Goal: Information Seeking & Learning: Check status

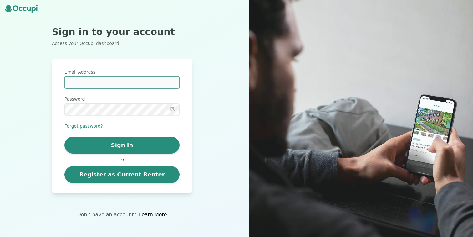
type input "**********"
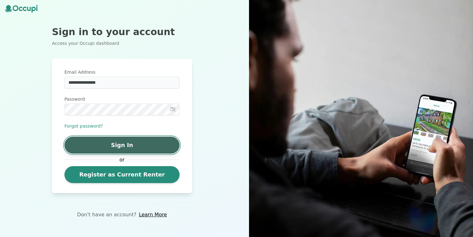
click at [124, 137] on button "Sign In" at bounding box center [121, 144] width 115 height 17
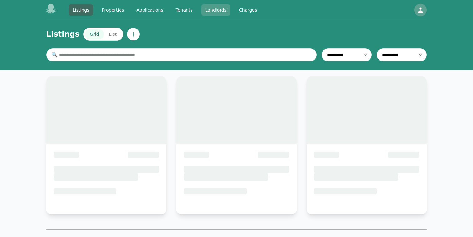
click at [207, 8] on link "Landlords" at bounding box center [216, 9] width 29 height 11
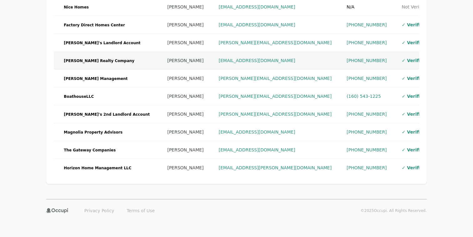
scroll to position [225, 0]
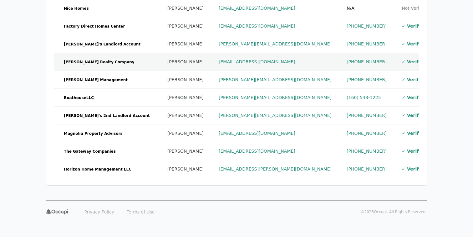
click at [115, 61] on td "[PERSON_NAME] Realty Company" at bounding box center [107, 62] width 106 height 18
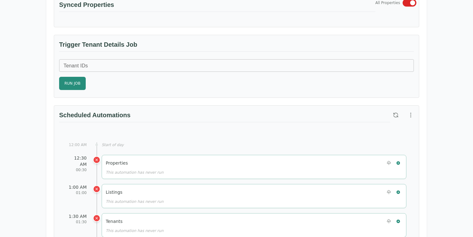
scroll to position [220, 0]
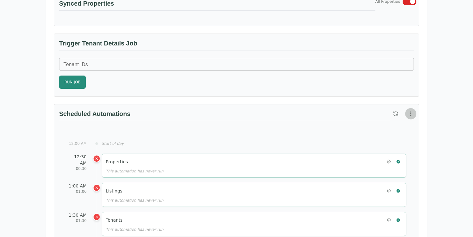
click at [412, 114] on icon "button" at bounding box center [411, 114] width 6 height 6
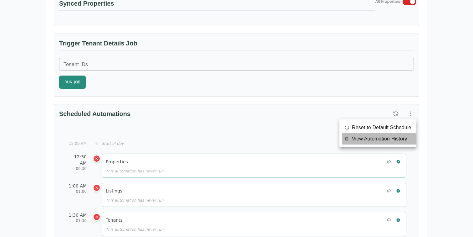
click at [400, 136] on span "View Automation History" at bounding box center [379, 139] width 55 height 8
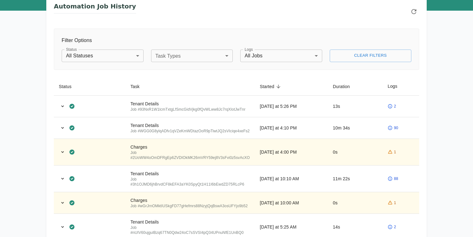
scroll to position [67, 0]
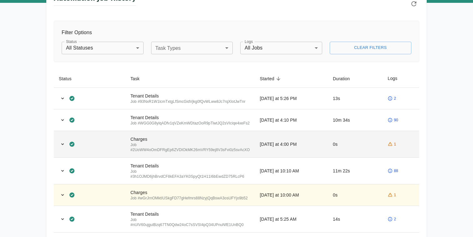
click at [276, 139] on td "[DATE] at 4:00 PM" at bounding box center [291, 144] width 73 height 27
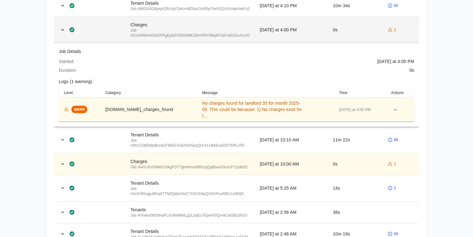
scroll to position [194, 0]
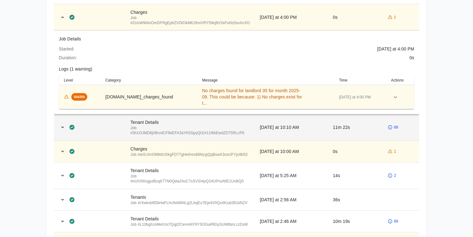
click at [276, 139] on td "[DATE] at 10:10 AM" at bounding box center [291, 127] width 73 height 27
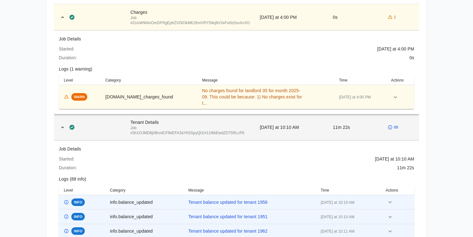
click at [275, 137] on td "[DATE] at 10:10 AM" at bounding box center [291, 127] width 73 height 27
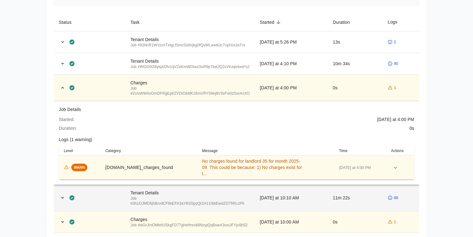
scroll to position [123, 0]
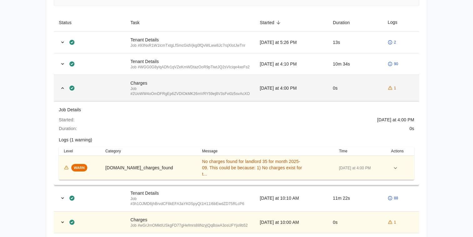
click at [113, 99] on td at bounding box center [90, 88] width 72 height 27
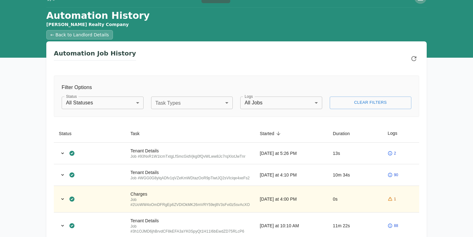
scroll to position [0, 0]
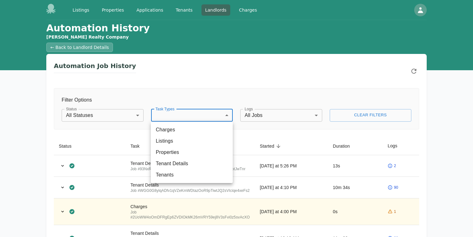
click at [195, 117] on body "Listings Properties Applications Tenants Landlords Charges Open main menu Open …" at bounding box center [236, 118] width 473 height 237
click at [192, 129] on li "Charges" at bounding box center [192, 129] width 82 height 11
type input "*******"
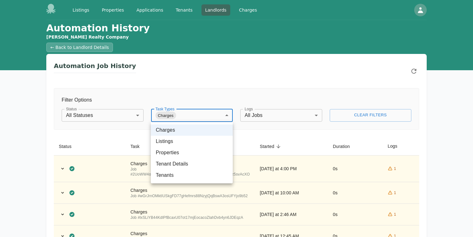
click at [330, 83] on div at bounding box center [236, 118] width 473 height 237
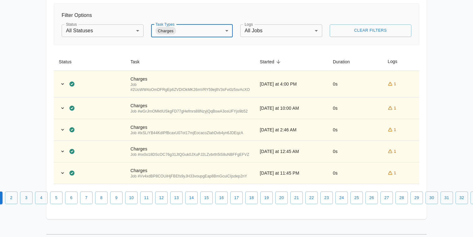
scroll to position [88, 0]
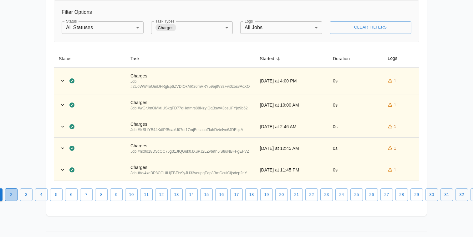
click at [13, 195] on button "2" at bounding box center [11, 194] width 13 height 13
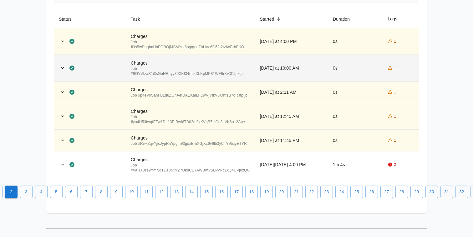
scroll to position [148, 0]
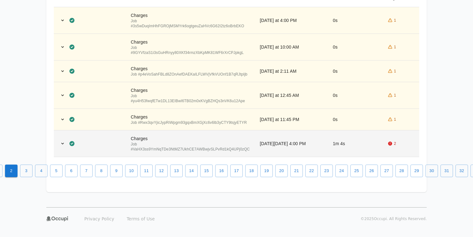
click at [126, 150] on td "Charges Job # VaHX3ss9YmNqTDe3NtMZ7UkhCE7AWBwjvSLPvRd1kQ4UPj0zQC" at bounding box center [190, 143] width 129 height 27
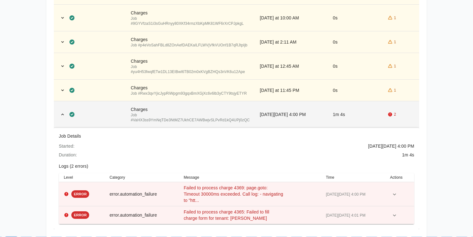
scroll to position [177, 0]
click at [121, 121] on td at bounding box center [90, 114] width 72 height 27
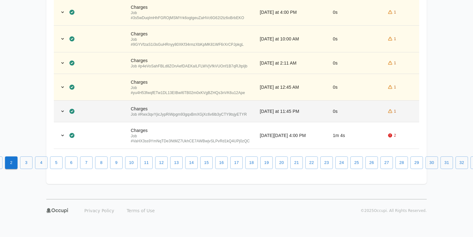
click at [120, 117] on td at bounding box center [90, 111] width 72 height 22
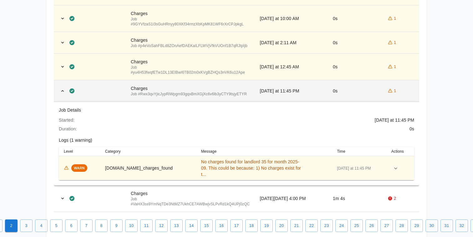
click at [116, 91] on div at bounding box center [90, 91] width 62 height 8
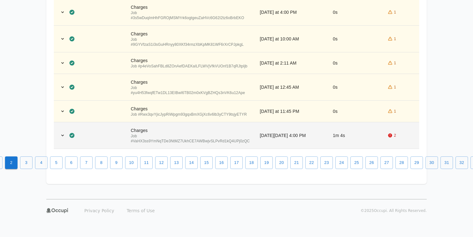
click at [112, 130] on td at bounding box center [90, 135] width 72 height 27
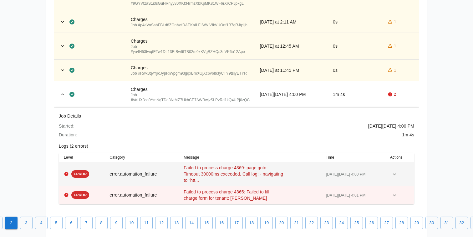
scroll to position [203, 0]
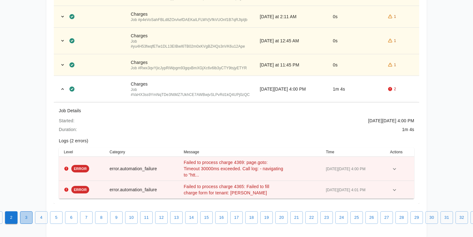
click at [28, 218] on button "3" at bounding box center [26, 217] width 13 height 13
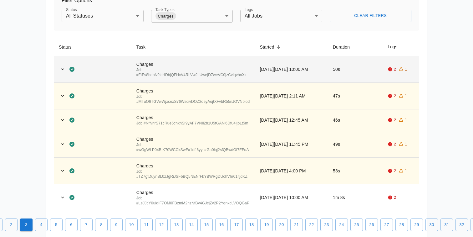
scroll to position [99, 0]
click at [140, 75] on div "Job # FtFs8hdbN9icHDbjQFHxV4RLVwJLUwejD7weVC0jzCvlqvhnXz" at bounding box center [193, 73] width 114 height 10
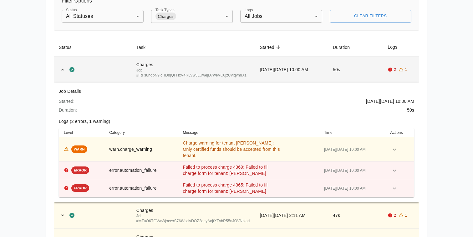
click at [140, 75] on div "Job # FtFs8hdbN9icHDbjQFHxV4RLVwJLUwejD7weVC0jzCvlqvhnXz" at bounding box center [193, 73] width 114 height 10
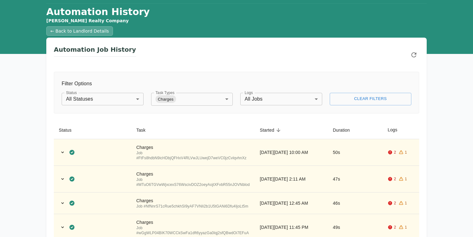
scroll to position [13, 0]
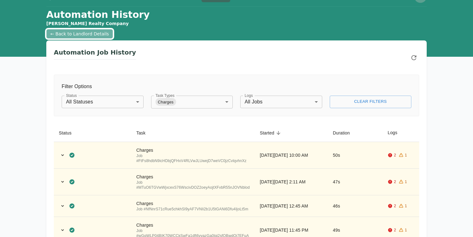
click at [94, 37] on link "← Back to Landlord Details" at bounding box center [79, 33] width 67 height 9
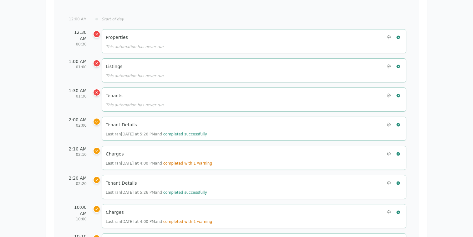
scroll to position [344, 0]
